Goal: Task Accomplishment & Management: Manage account settings

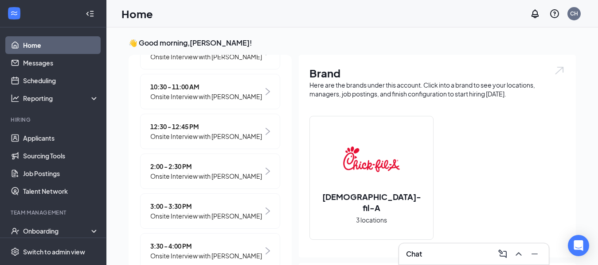
scroll to position [219, 0]
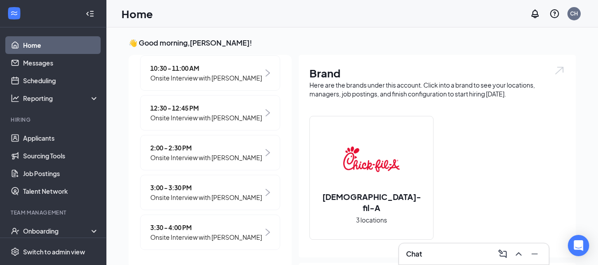
click at [222, 238] on span "Onsite Interview with [PERSON_NAME]" at bounding box center [206, 238] width 112 height 10
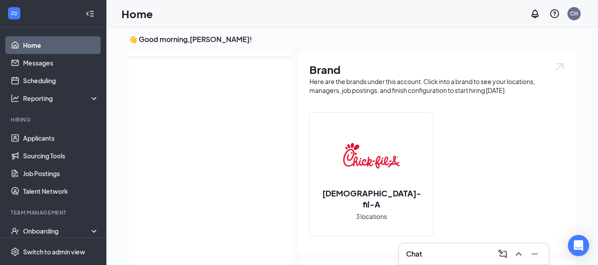
scroll to position [0, 0]
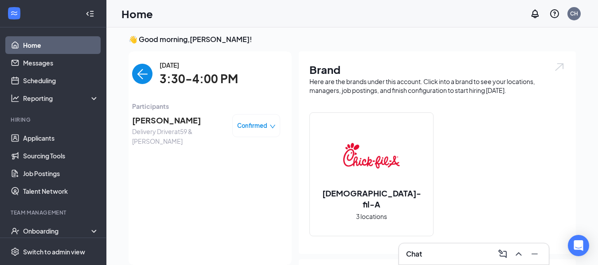
click at [164, 121] on span "[PERSON_NAME]" at bounding box center [178, 120] width 93 height 12
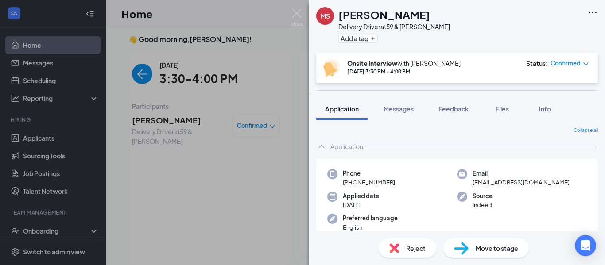
click at [409, 249] on span "Reject" at bounding box center [415, 249] width 19 height 10
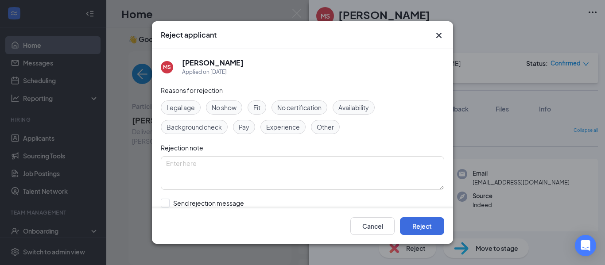
click at [218, 105] on span "No show" at bounding box center [224, 108] width 25 height 10
click at [428, 227] on button "Reject" at bounding box center [422, 227] width 44 height 18
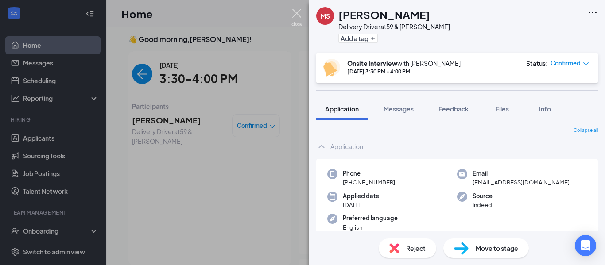
click at [298, 15] on img at bounding box center [297, 17] width 11 height 17
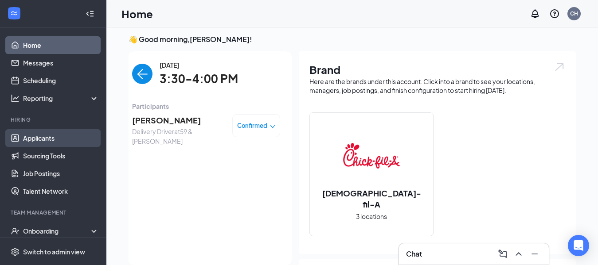
click at [55, 136] on link "Applicants" at bounding box center [61, 138] width 76 height 18
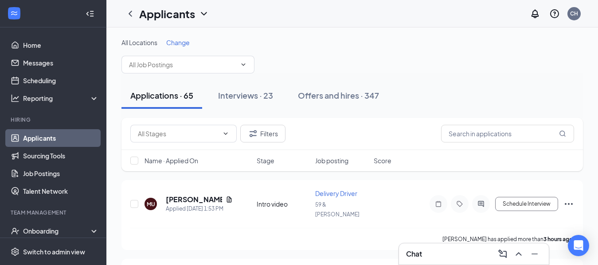
click at [178, 44] on span "Change" at bounding box center [177, 43] width 23 height 8
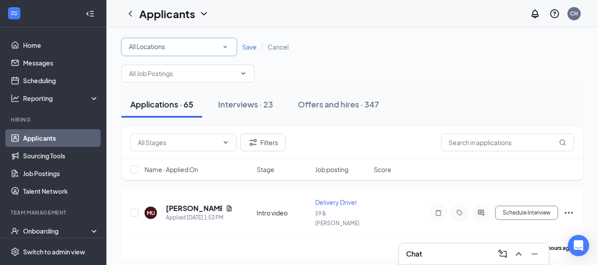
click at [225, 46] on icon "SmallChevronDown" at bounding box center [225, 47] width 8 height 8
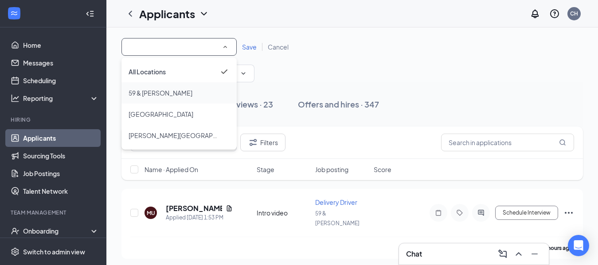
click at [205, 96] on div "59 & [PERSON_NAME]" at bounding box center [178, 93] width 101 height 11
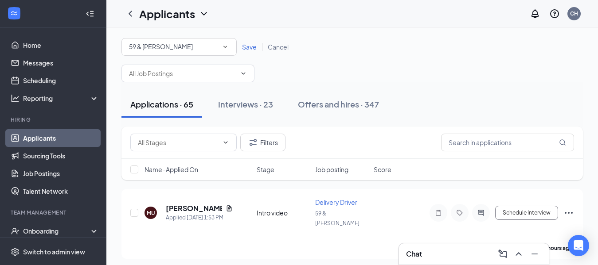
click at [251, 46] on span "Save" at bounding box center [249, 47] width 15 height 8
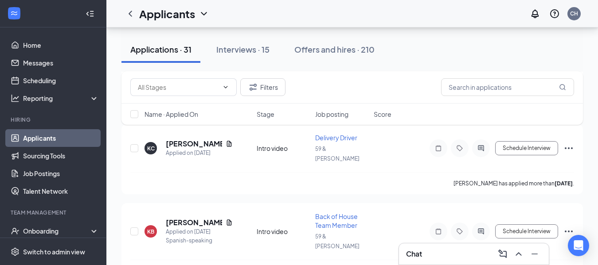
scroll to position [1964, 0]
